Goal: Register for event/course

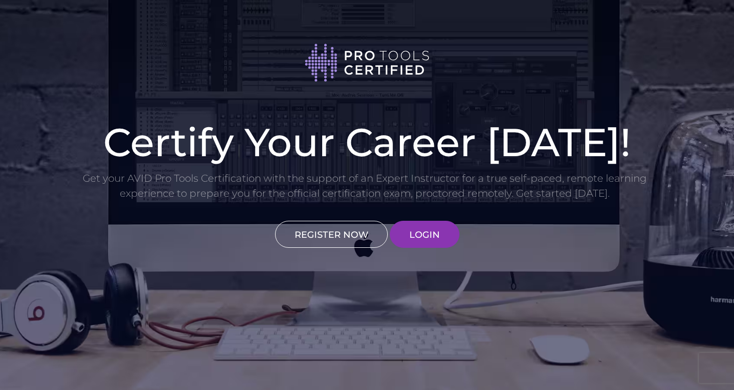
click at [357, 235] on link "REGISTER NOW" at bounding box center [331, 234] width 113 height 27
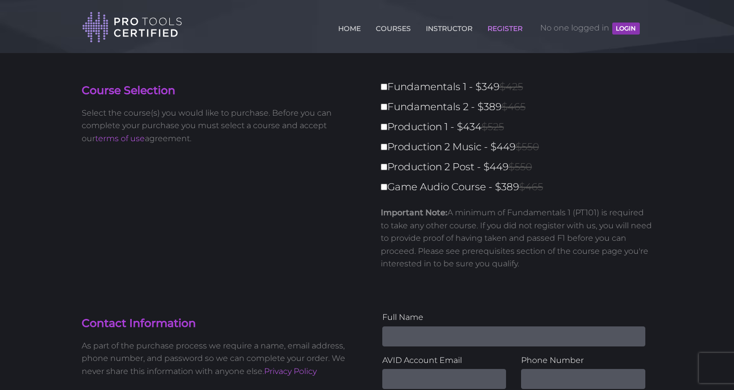
click at [385, 90] on input "Fundamentals 1 - $349 $425" at bounding box center [384, 87] width 7 height 7
checkbox input "true"
type input "349"
click at [391, 29] on link "COURSES" at bounding box center [393, 27] width 40 height 16
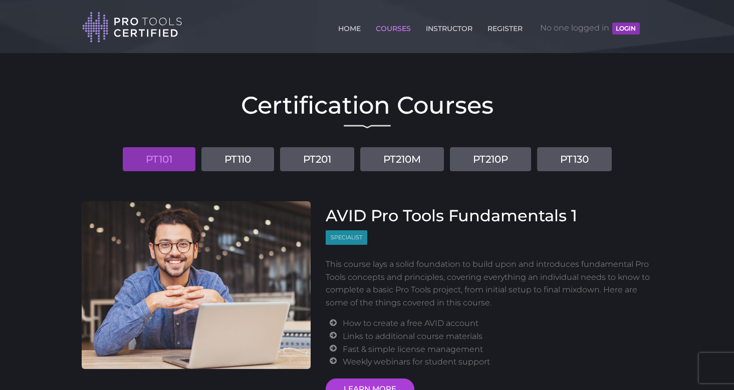
scroll to position [18, 0]
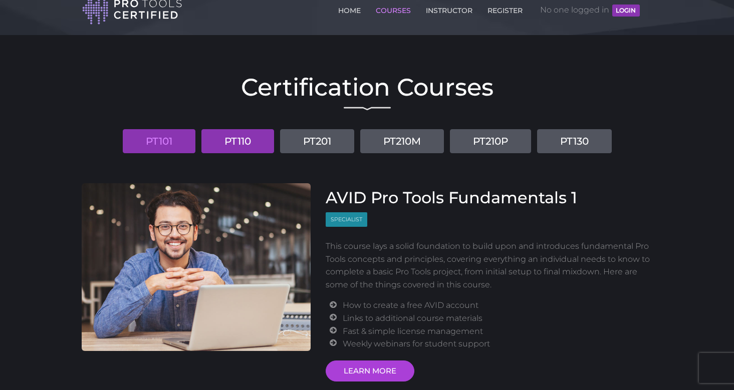
click at [246, 150] on link "PT110" at bounding box center [238, 141] width 73 height 24
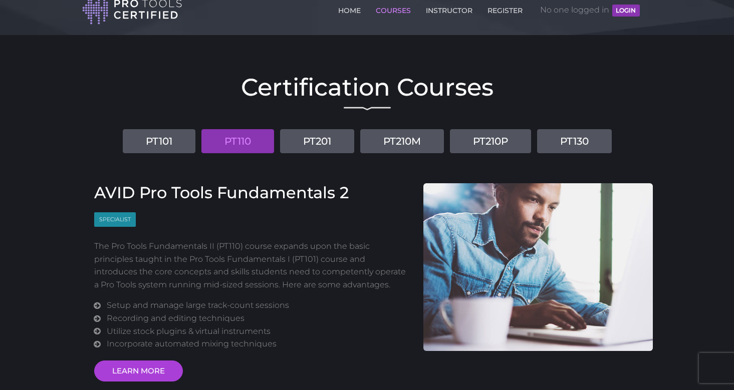
scroll to position [86, 0]
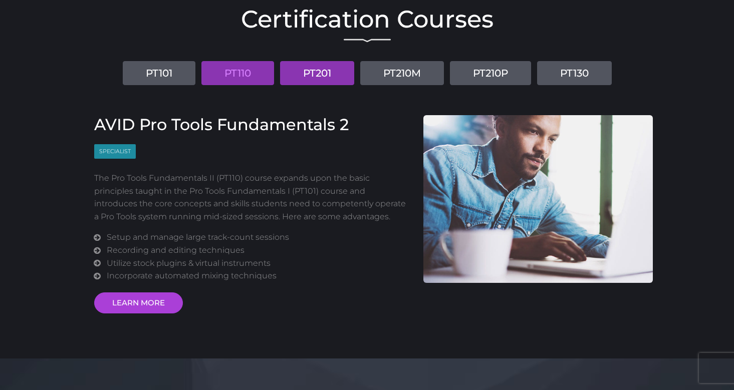
click at [320, 72] on link "PT201" at bounding box center [317, 73] width 74 height 24
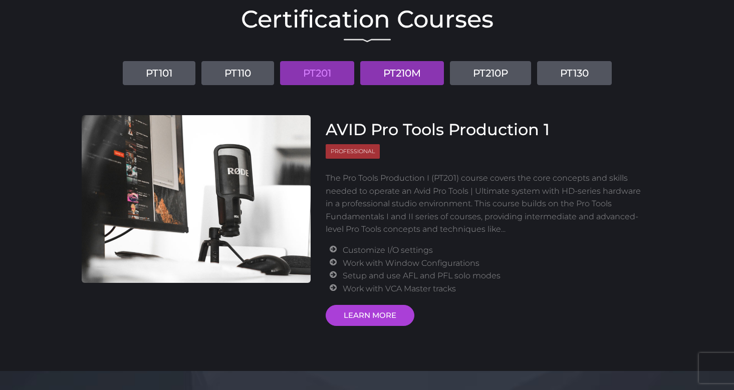
click at [390, 65] on link "PT210M" at bounding box center [402, 73] width 84 height 24
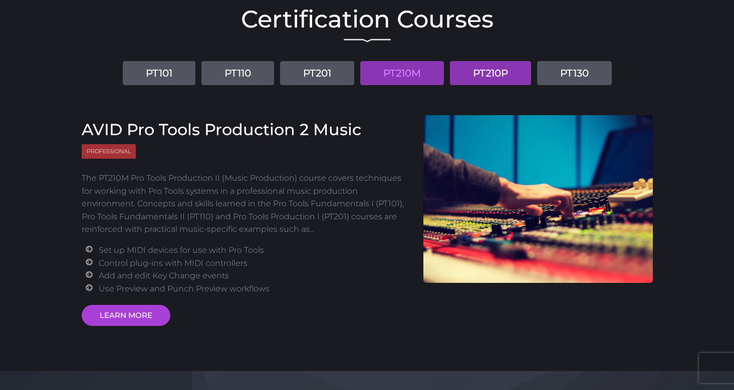
click at [473, 67] on link "PT210P" at bounding box center [490, 73] width 81 height 24
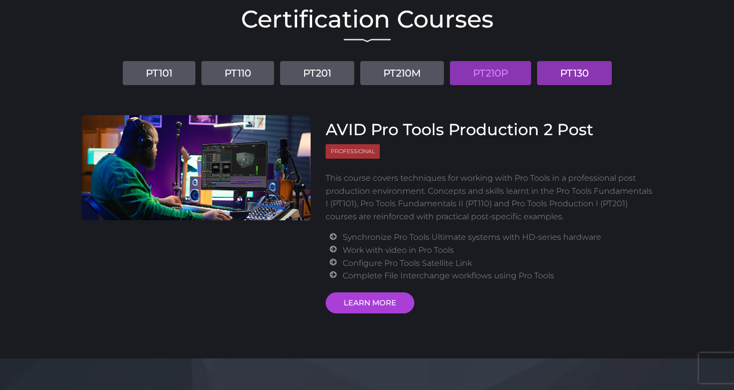
click at [585, 82] on link "PT130" at bounding box center [574, 73] width 75 height 24
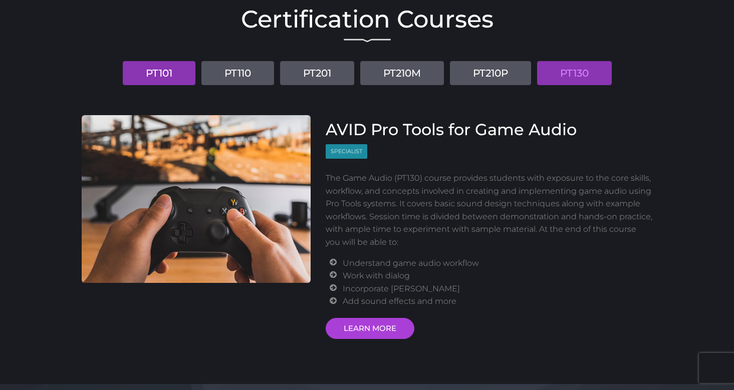
click at [152, 82] on link "PT101" at bounding box center [159, 73] width 73 height 24
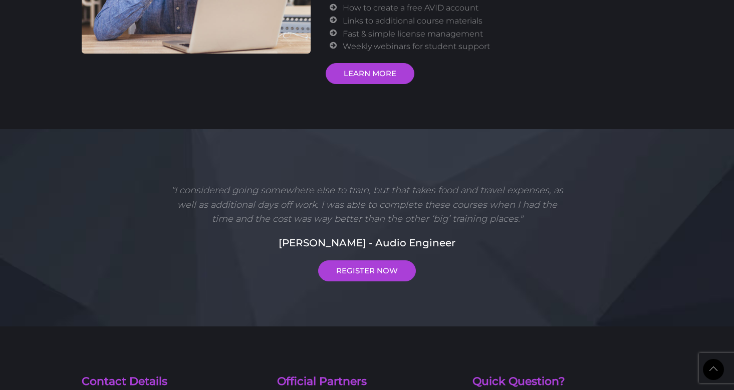
scroll to position [70, 0]
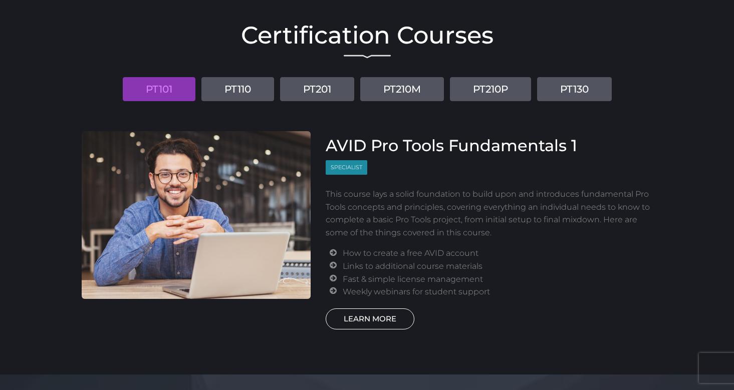
click at [374, 315] on link "LEARN MORE" at bounding box center [370, 319] width 89 height 21
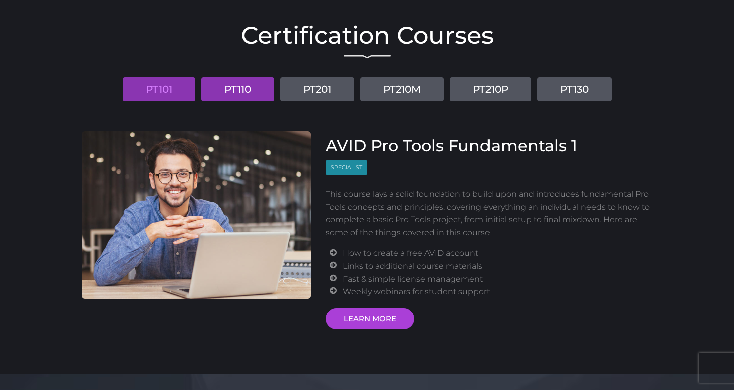
click at [245, 95] on link "PT110" at bounding box center [238, 89] width 73 height 24
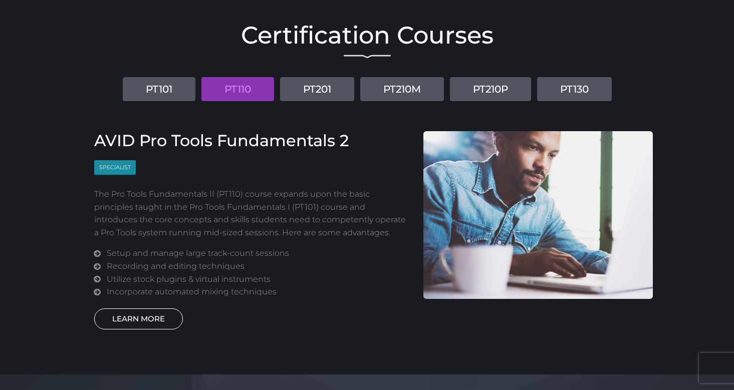
click at [152, 309] on link "LEARN MORE" at bounding box center [138, 319] width 89 height 21
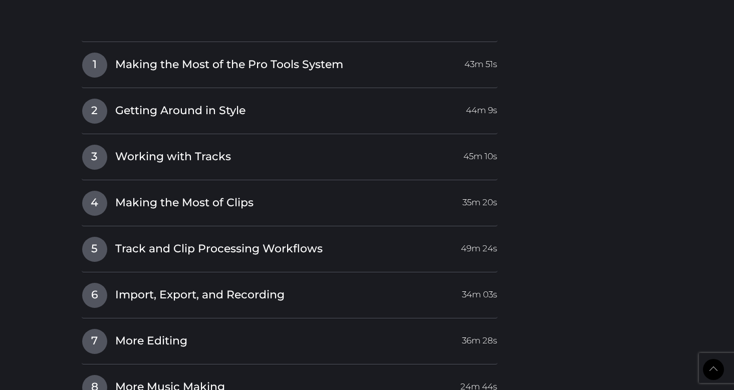
scroll to position [1410, 0]
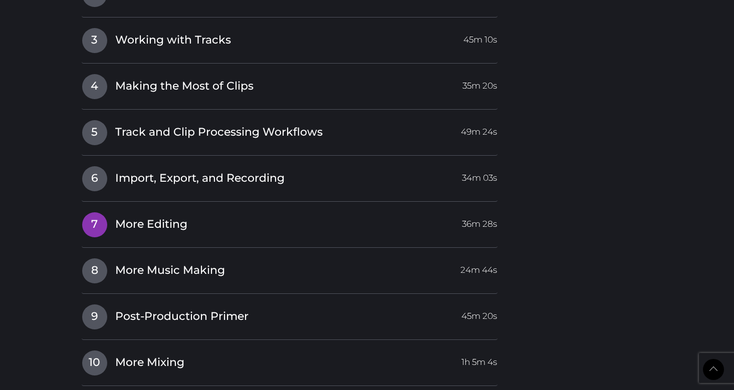
click at [149, 221] on span "More Editing" at bounding box center [151, 225] width 72 height 16
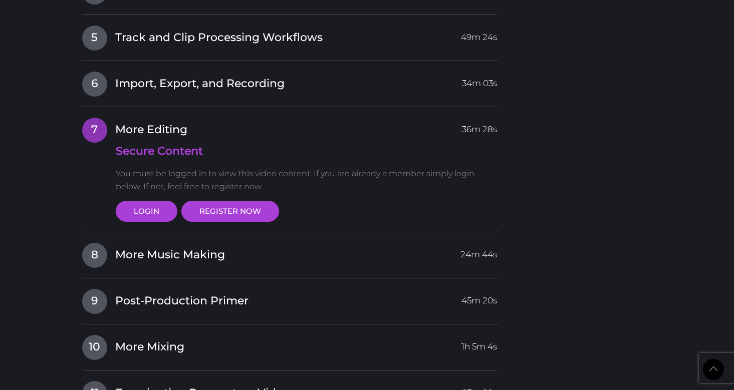
scroll to position [1368, 0]
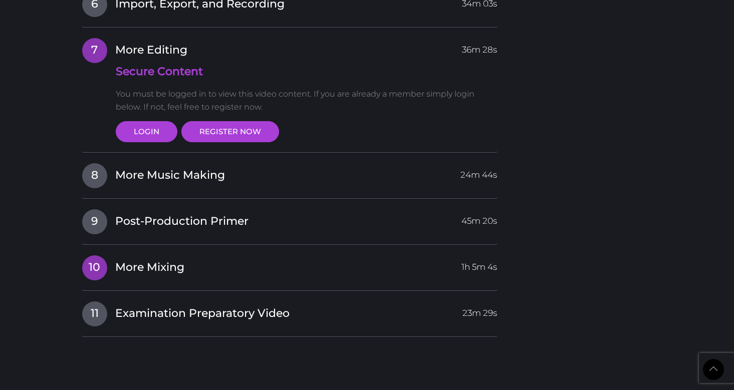
click at [140, 255] on link "10 More Mixing 1h 5m 4s" at bounding box center [290, 265] width 417 height 21
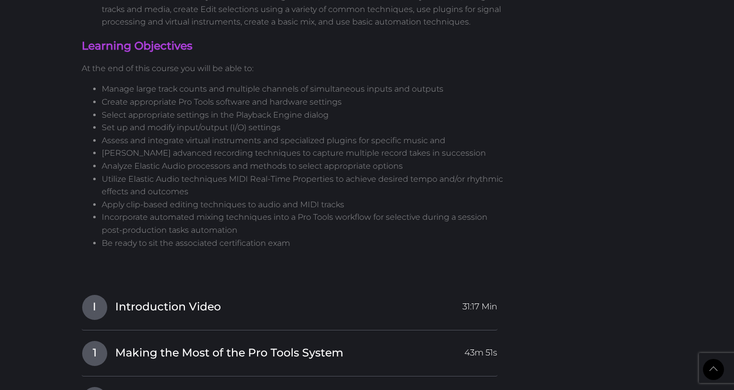
scroll to position [0, 0]
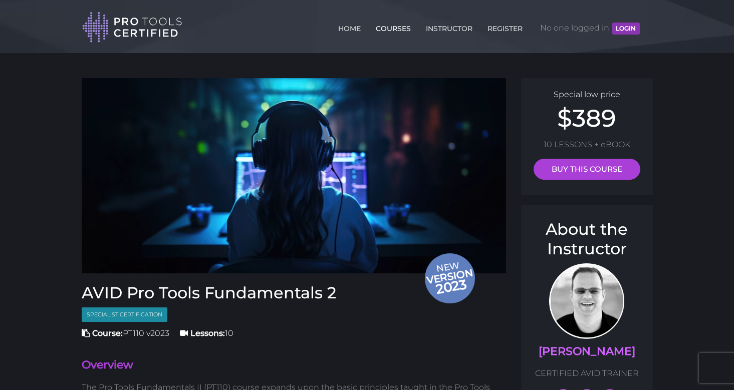
click at [385, 26] on link "COURSES" at bounding box center [393, 27] width 40 height 16
